Goal: Task Accomplishment & Management: Complete application form

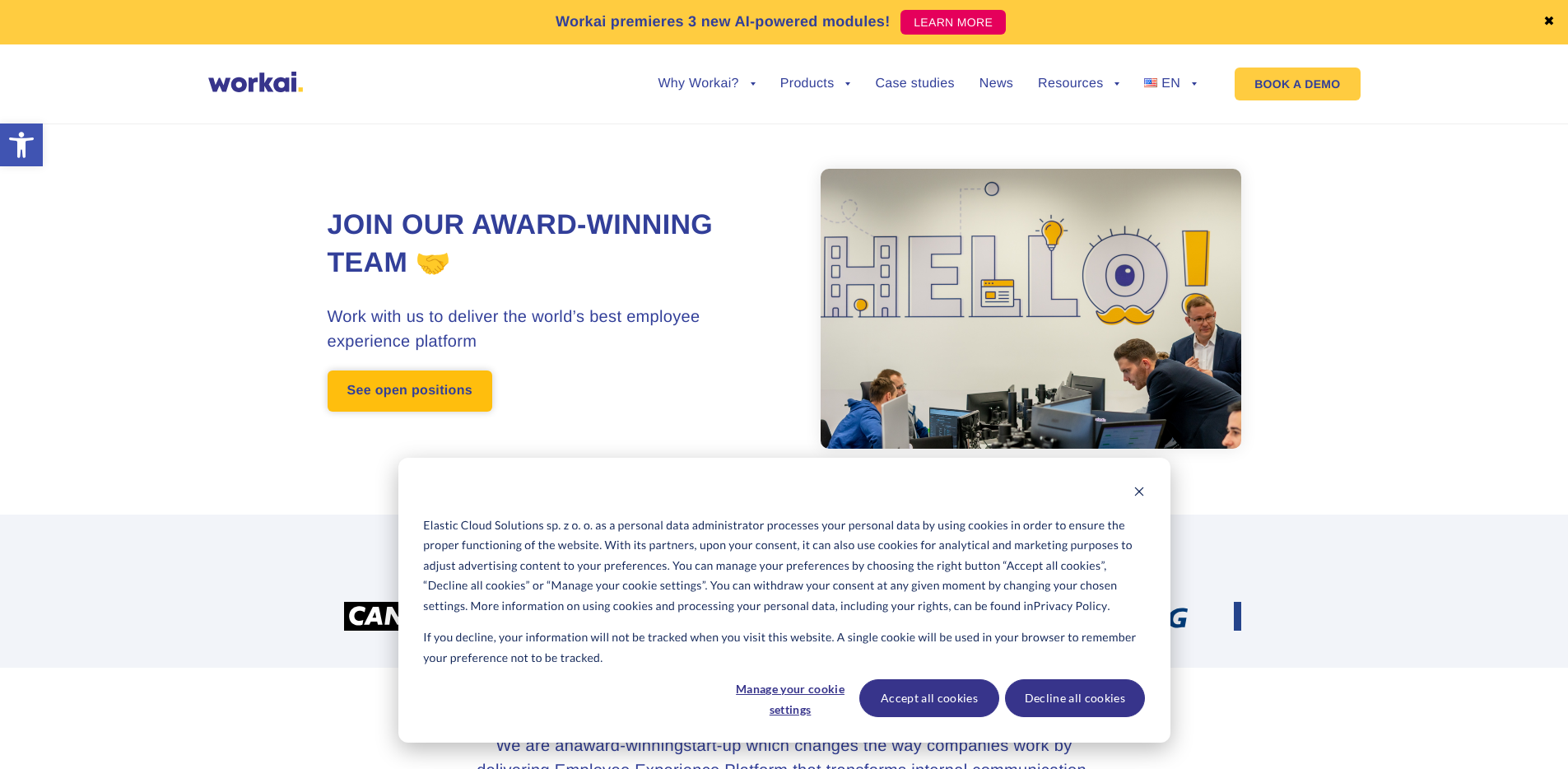
click at [443, 391] on link "See open positions" at bounding box center [410, 391] width 165 height 41
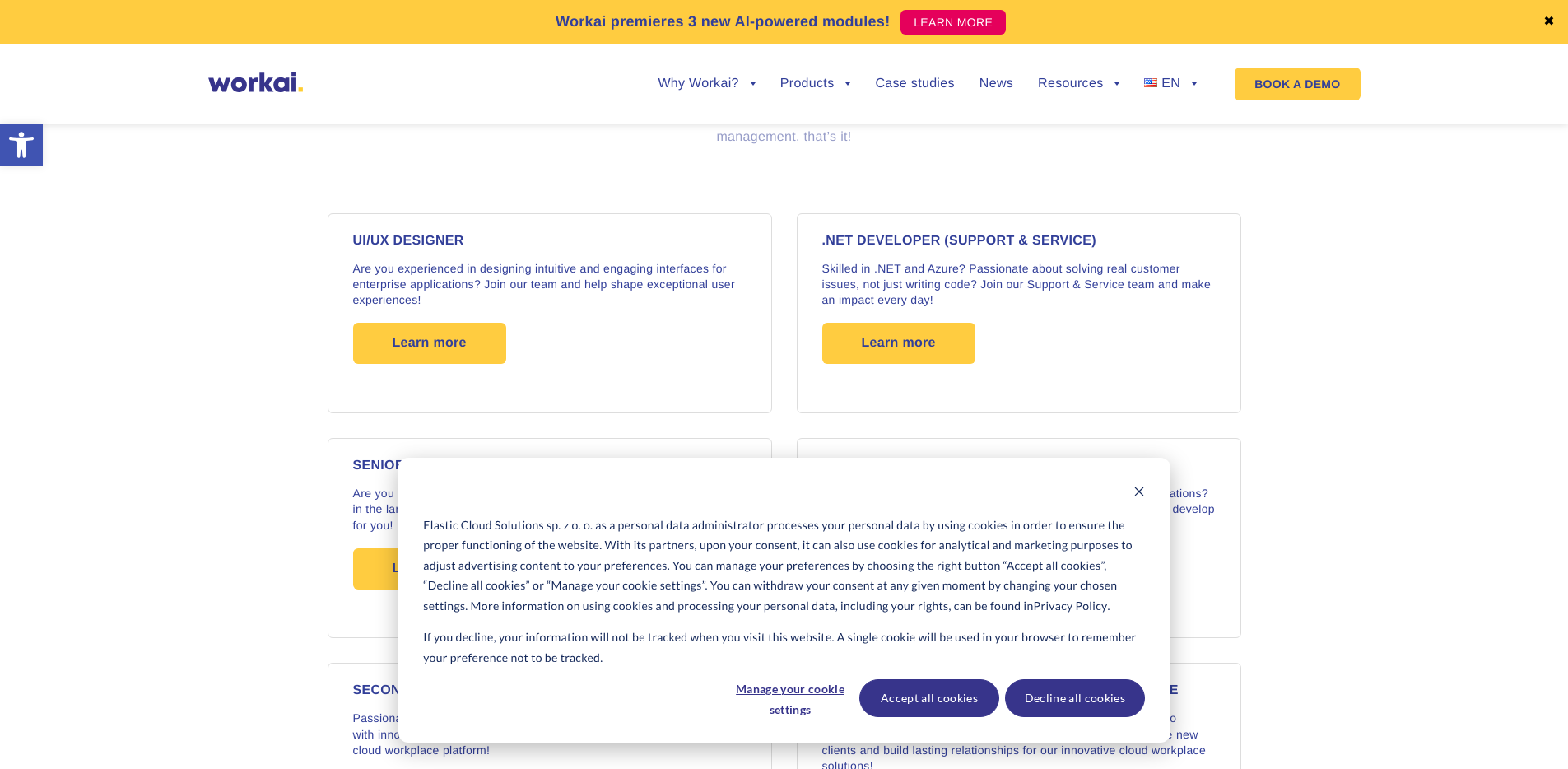
scroll to position [1315, 0]
click at [1102, 703] on button "Decline all cookies" at bounding box center [1075, 698] width 140 height 38
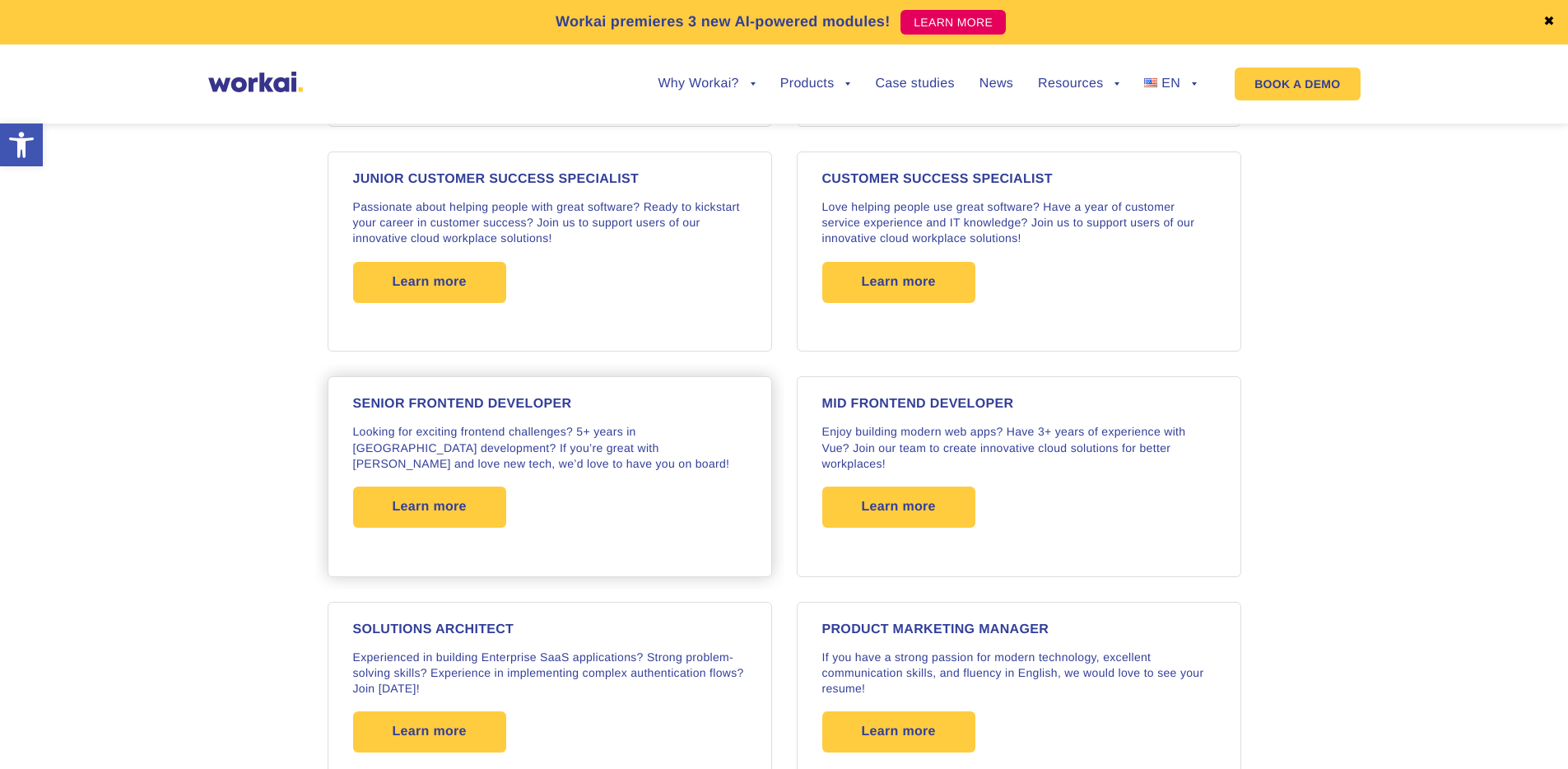
scroll to position [2089, 0]
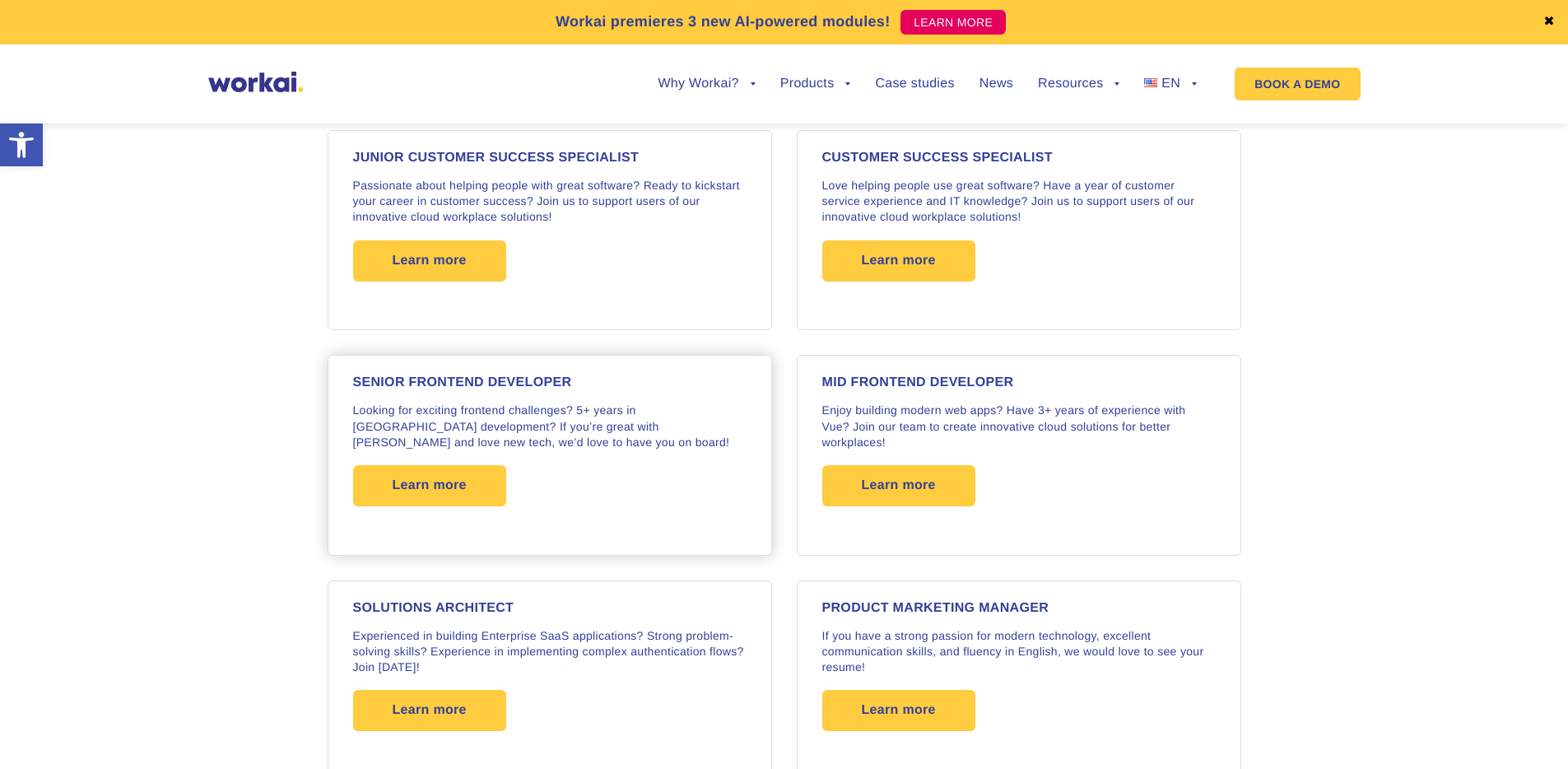
click at [615, 453] on div "SENIOR FRONTEND DEVELOPER Looking for exciting frontend challenges? 5+ years in…" at bounding box center [550, 455] width 394 height 157
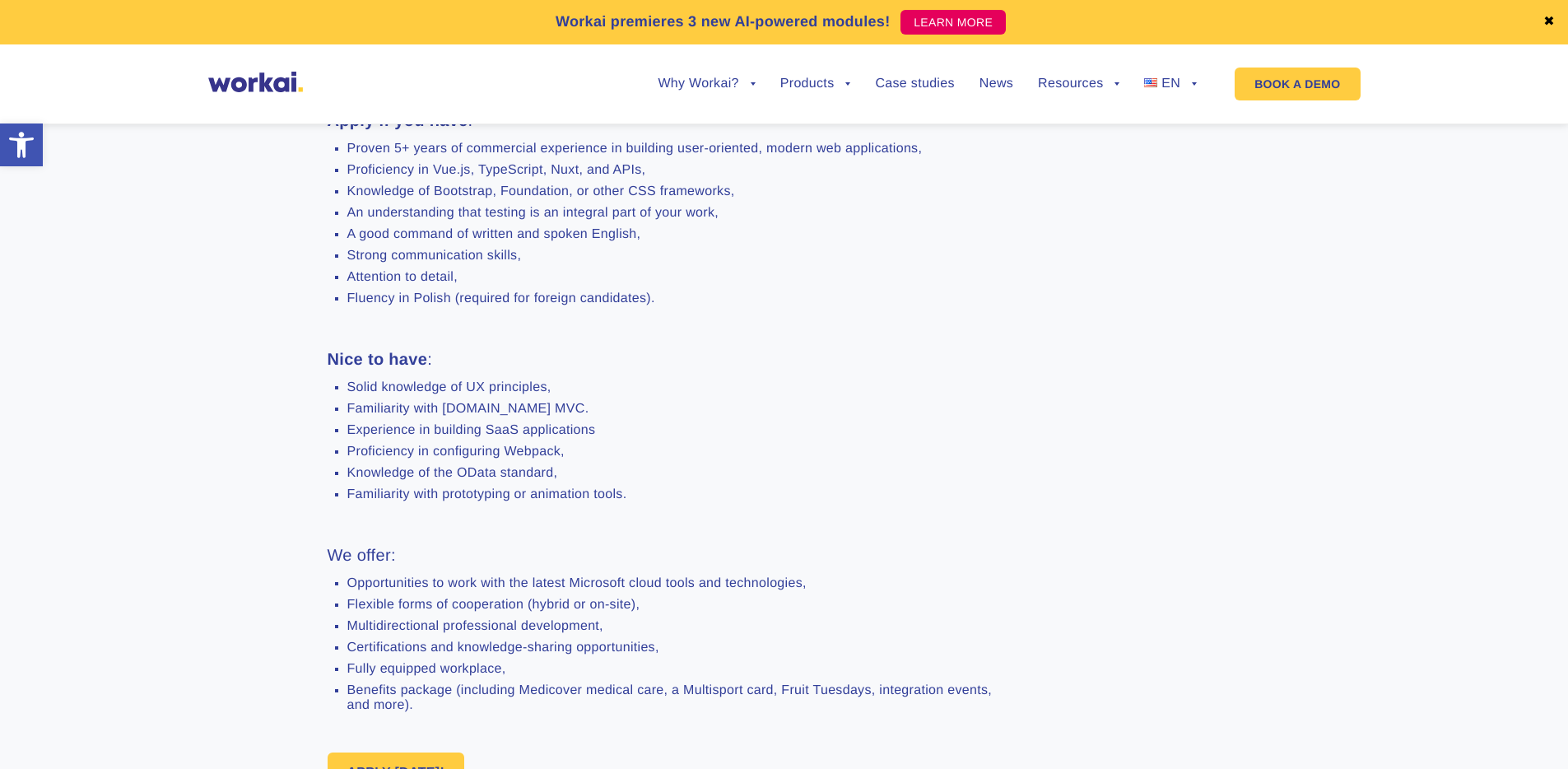
scroll to position [887, 0]
